Goal: Task Accomplishment & Management: Use online tool/utility

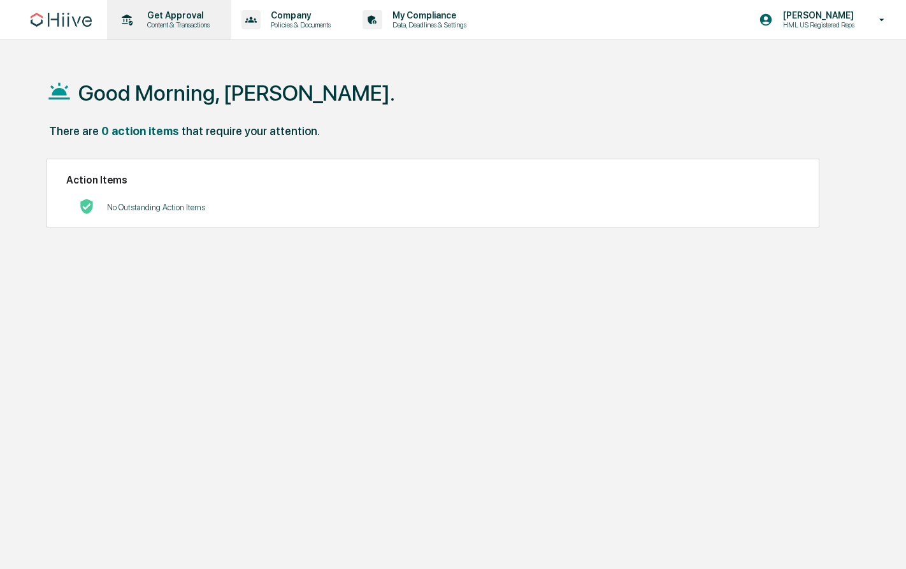
click at [205, 25] on p "Content & Transactions" at bounding box center [176, 24] width 79 height 9
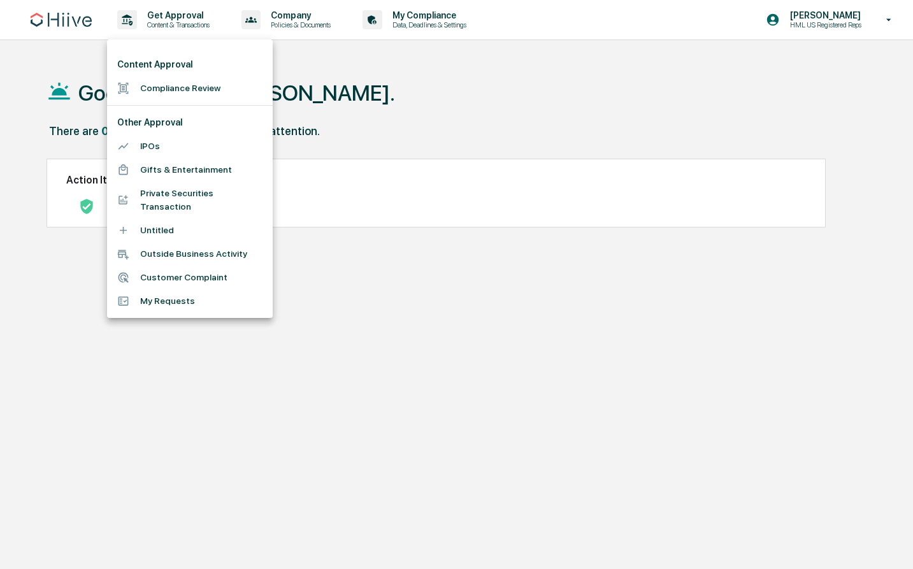
click at [203, 84] on li "Compliance Review" at bounding box center [190, 88] width 166 height 24
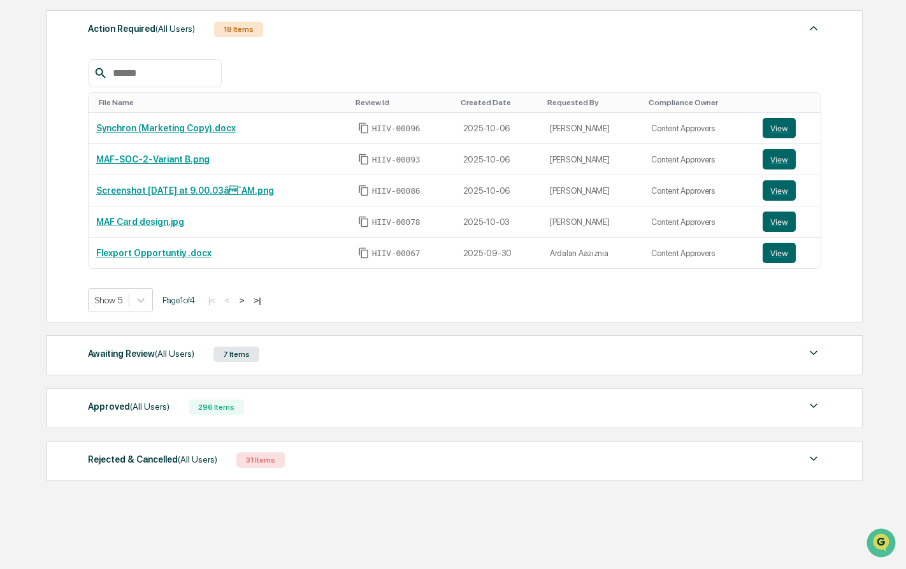
click at [168, 400] on div "Approved (All Users)" at bounding box center [129, 406] width 82 height 17
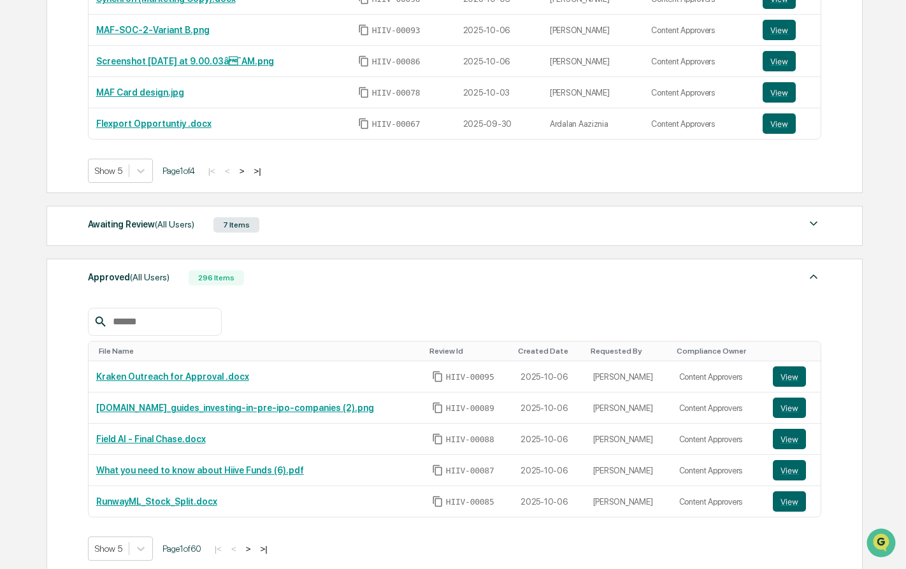
scroll to position [367, 0]
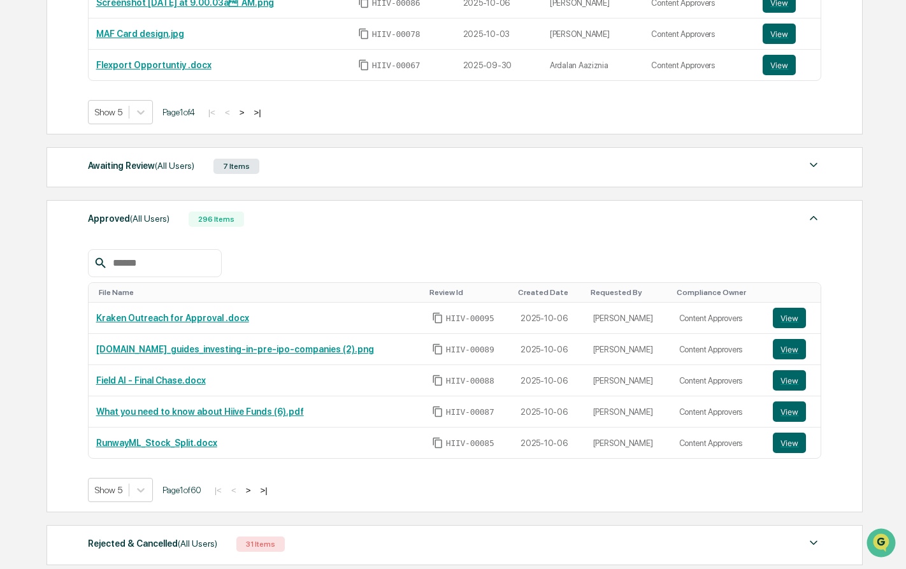
click at [188, 178] on div "Awaiting Review (All Users) 7 Items File Name Review Id Created Date Requested …" at bounding box center [455, 167] width 817 height 40
click at [171, 160] on div "Awaiting Review (All Users)" at bounding box center [141, 165] width 106 height 17
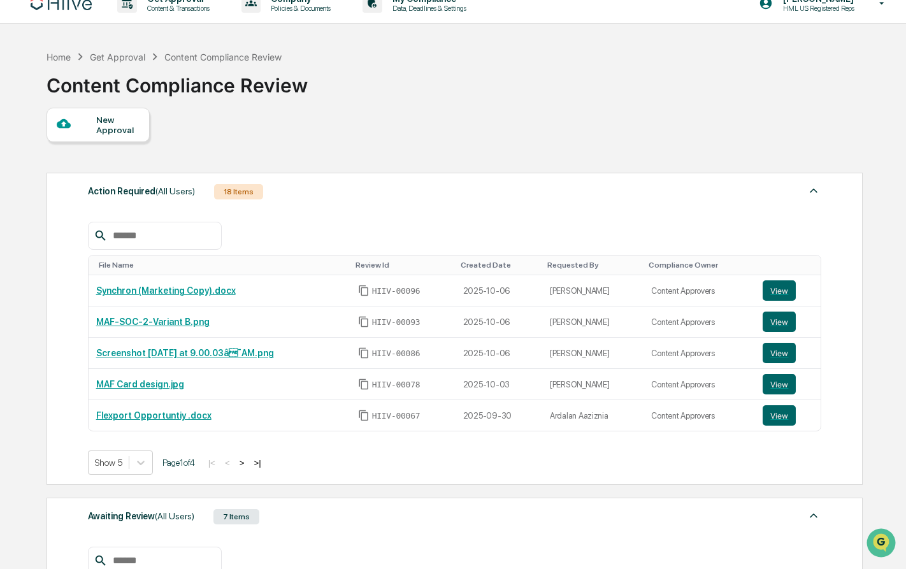
scroll to position [0, 0]
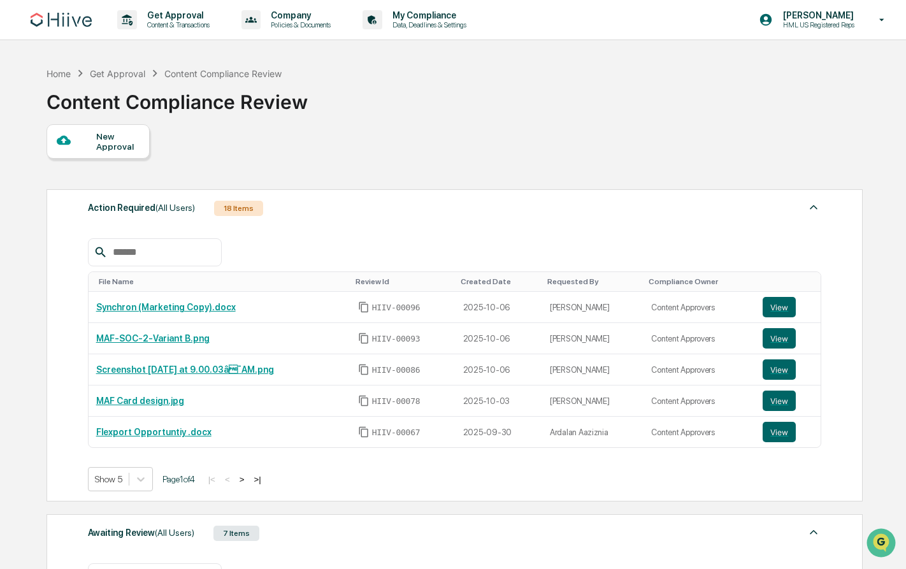
click at [248, 482] on button ">" at bounding box center [242, 479] width 13 height 11
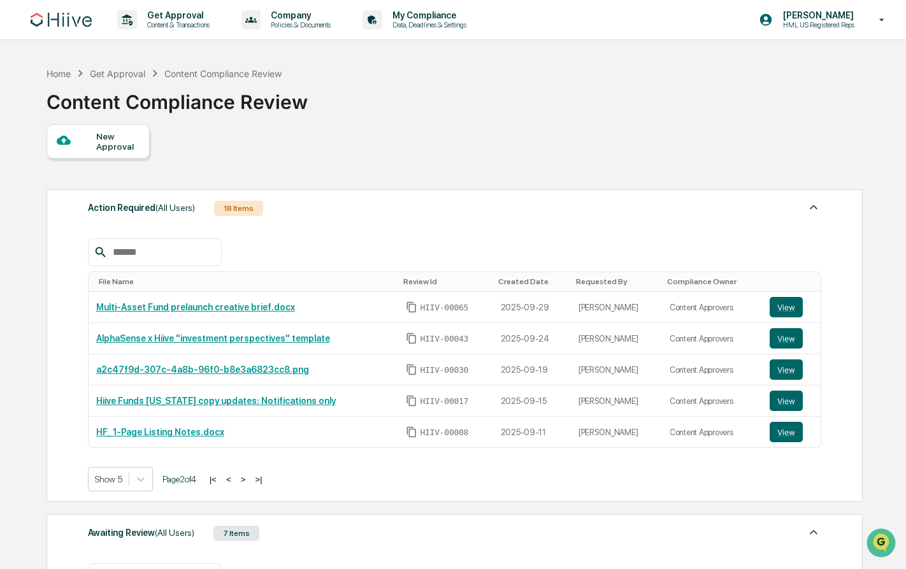
click at [250, 482] on button ">" at bounding box center [243, 479] width 13 height 11
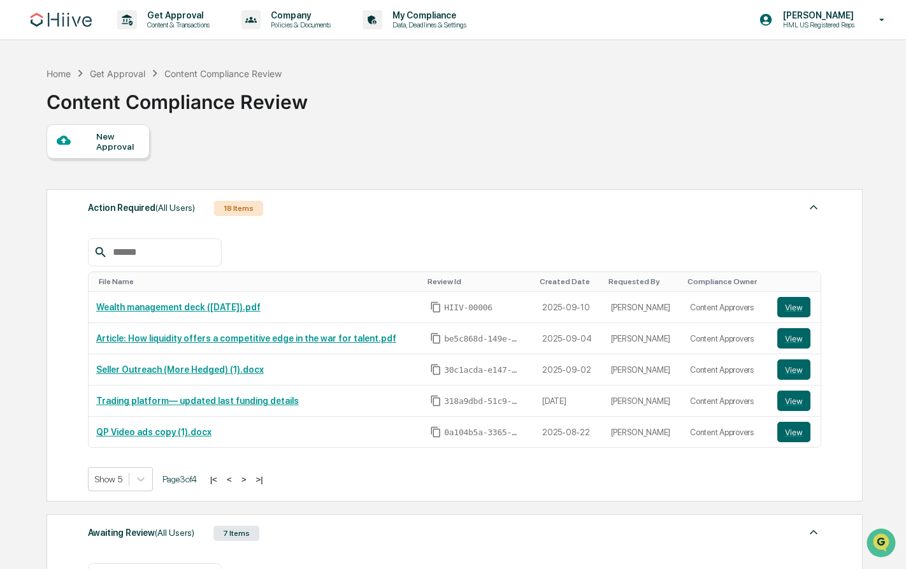
click at [250, 482] on button ">" at bounding box center [244, 479] width 13 height 11
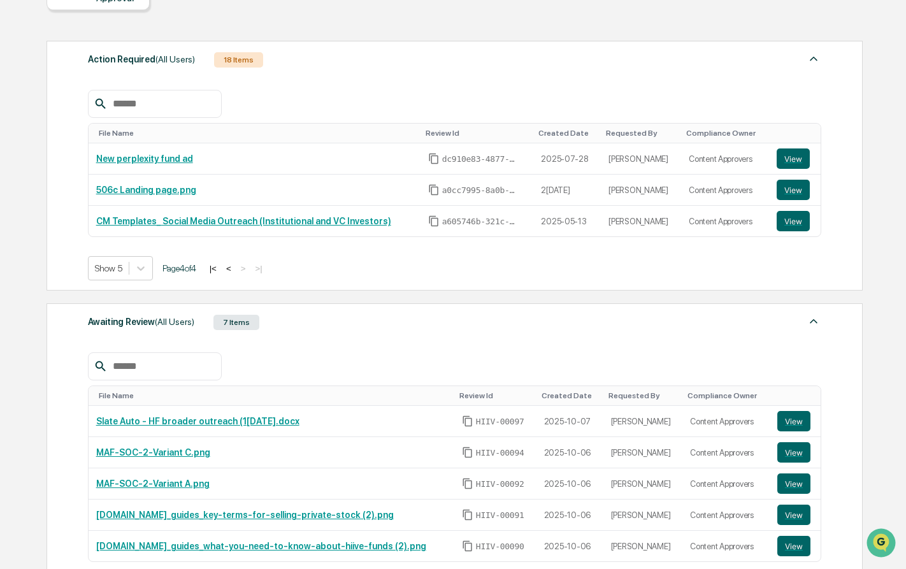
scroll to position [235, 0]
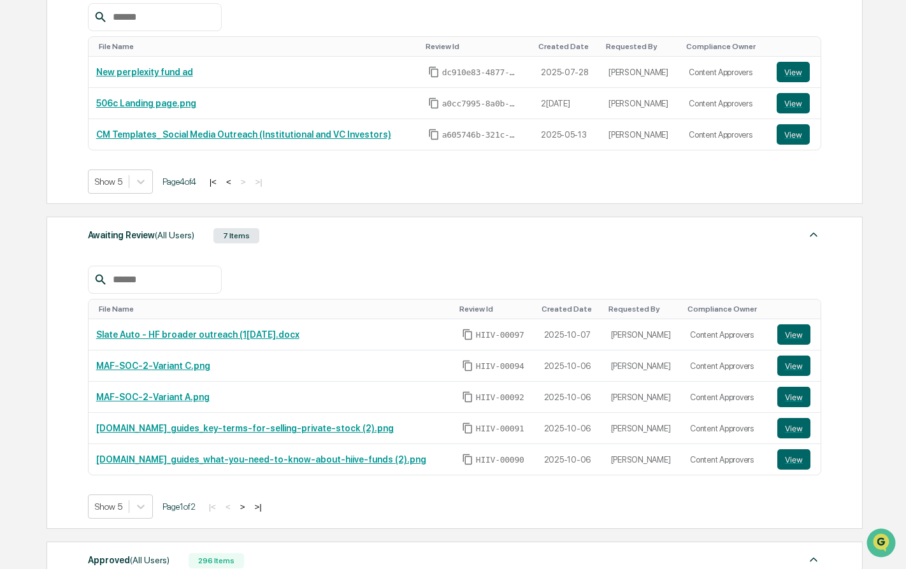
click at [249, 506] on button ">" at bounding box center [242, 506] width 13 height 11
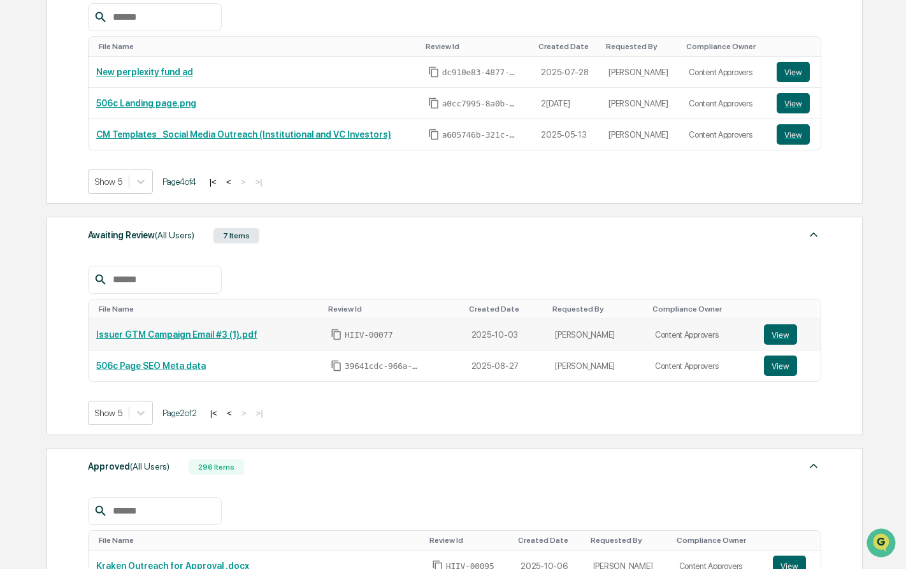
click at [237, 336] on link "Issuer GTM Campaign Email #3 (1).pdf" at bounding box center [176, 334] width 161 height 10
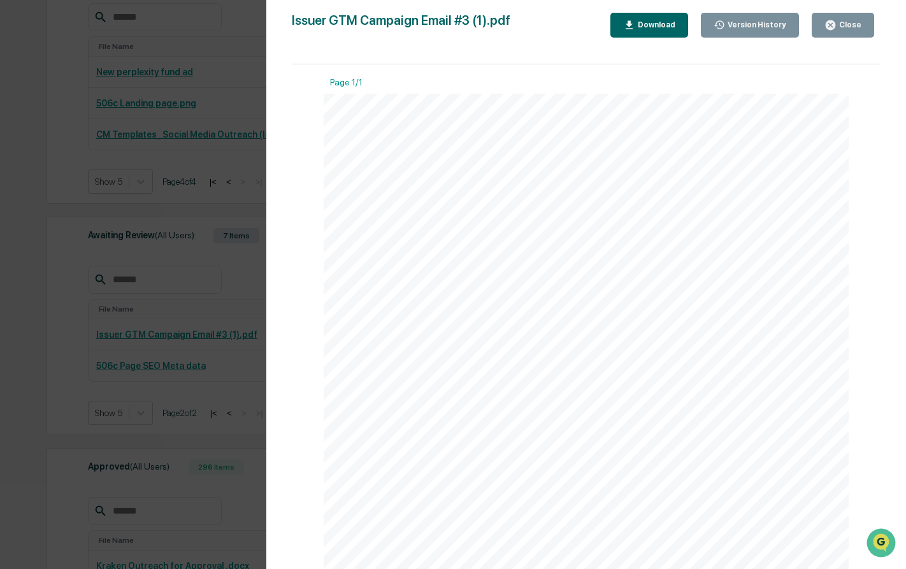
click at [92, 159] on div "Version History 1[DATE]5:55 PM[PERSON_NAME] Issuer GTM Campaign Email #3 (1).pd…" at bounding box center [453, 284] width 906 height 569
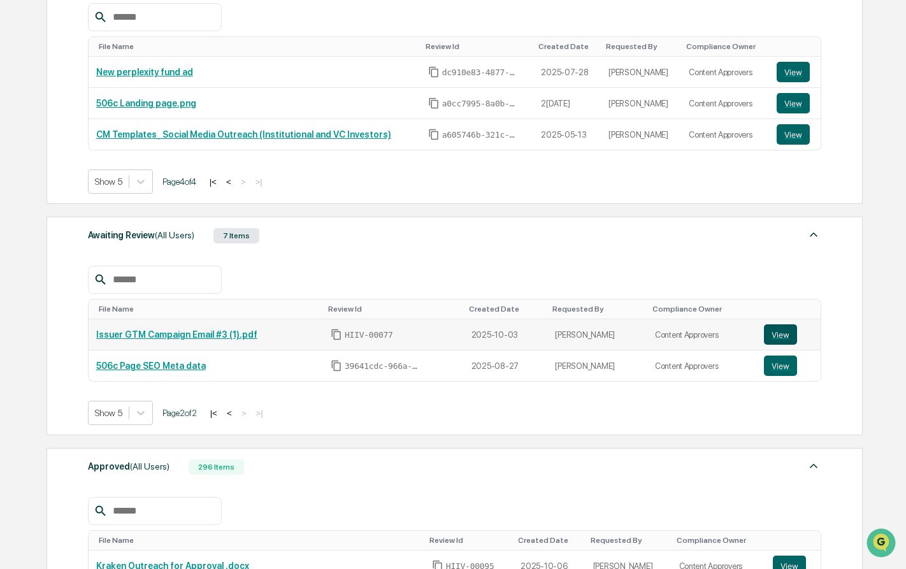
click at [775, 326] on button "View" at bounding box center [780, 334] width 33 height 20
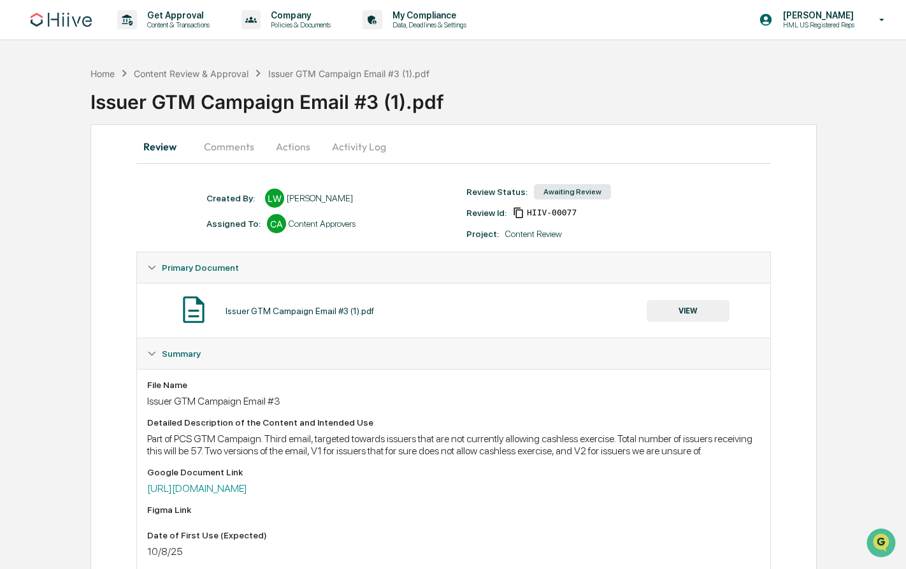
click at [301, 152] on button "Actions" at bounding box center [292, 146] width 57 height 31
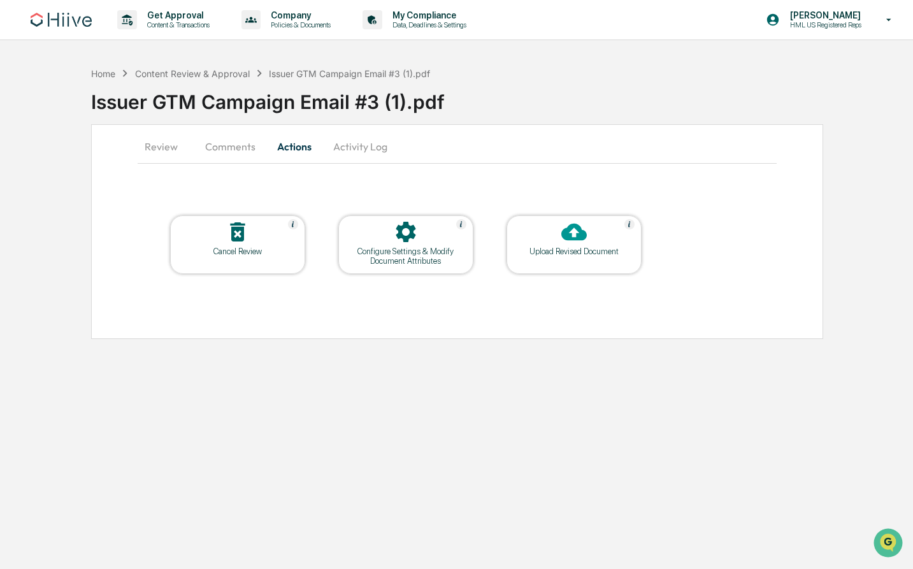
click at [359, 150] on button "Activity Log" at bounding box center [360, 146] width 75 height 31
